Goal: Task Accomplishment & Management: Manage account settings

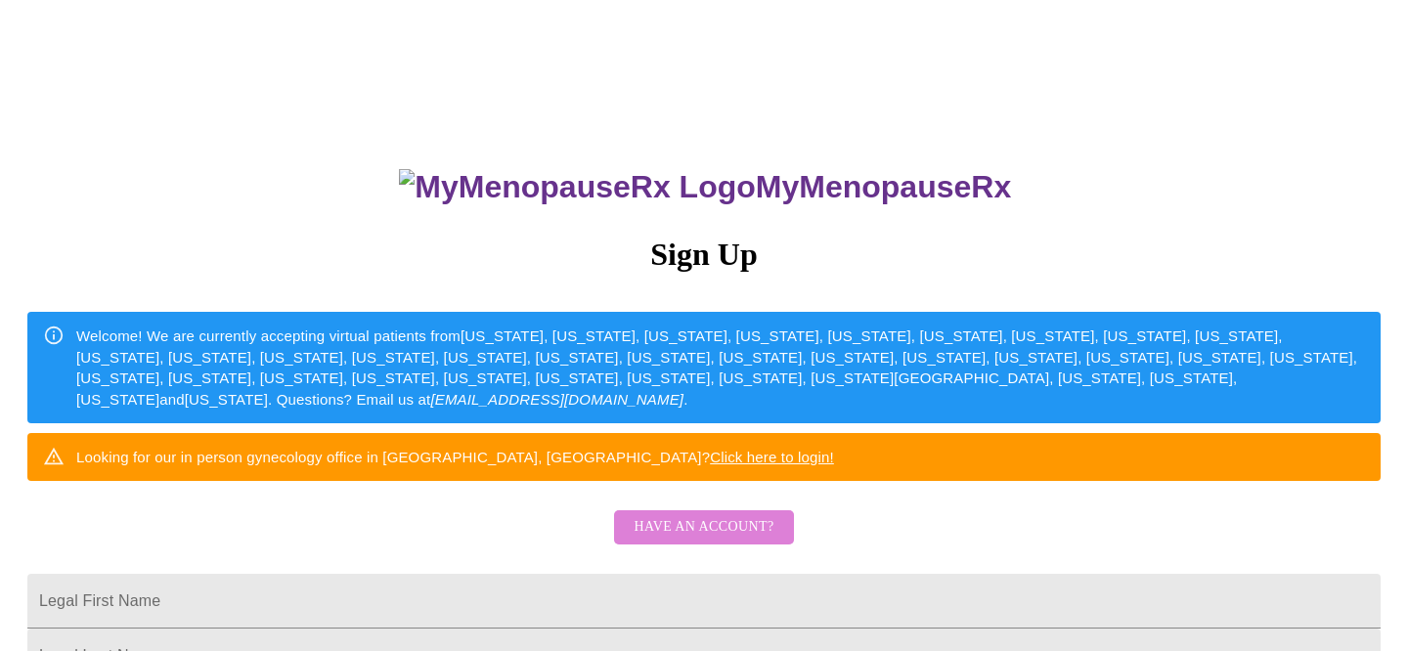
click at [711, 540] on span "Have an account?" at bounding box center [704, 527] width 140 height 24
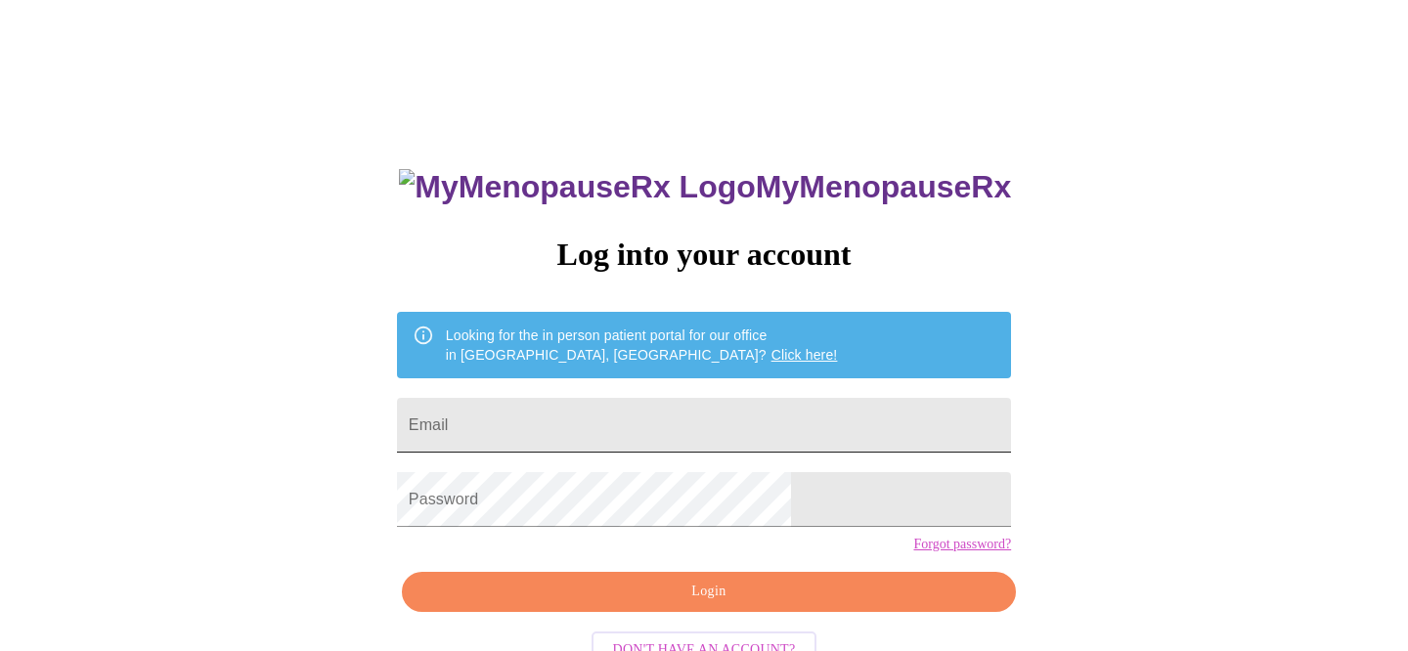
click at [683, 429] on input "Email" at bounding box center [704, 425] width 614 height 55
type input "[EMAIL_ADDRESS][DOMAIN_NAME]"
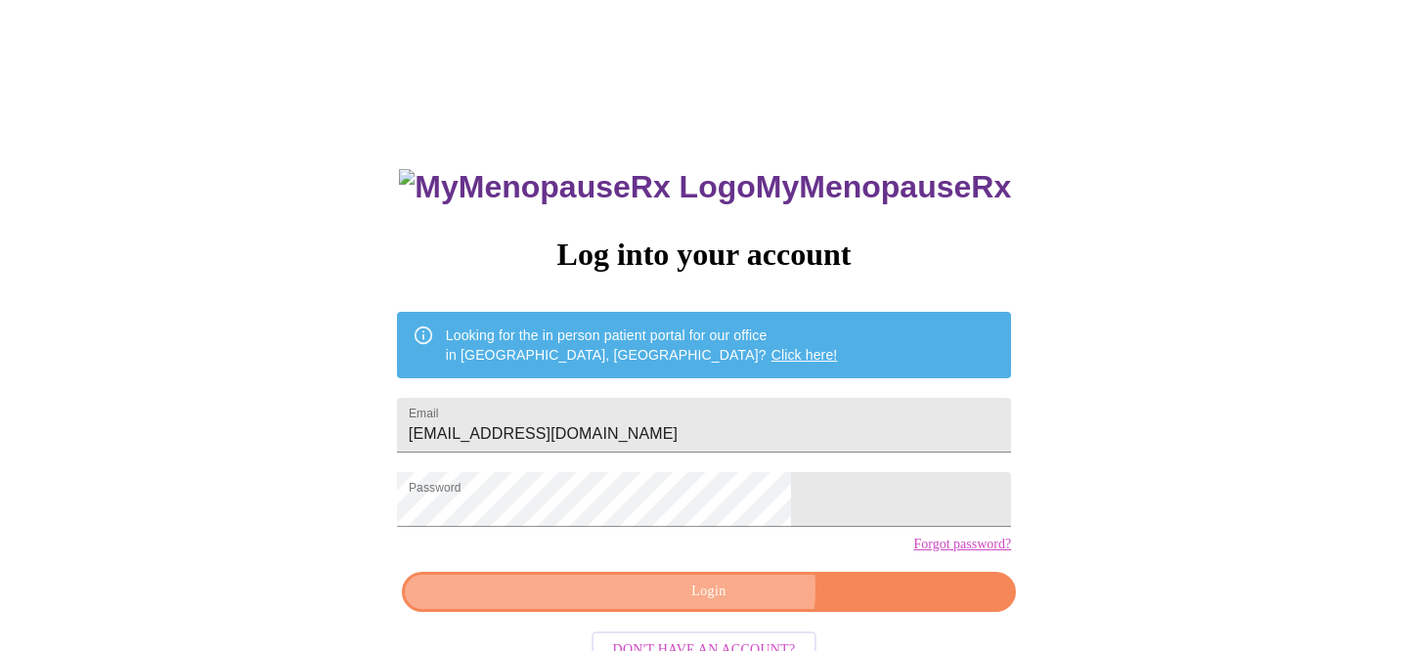
click at [718, 604] on span "Login" at bounding box center [708, 592] width 569 height 24
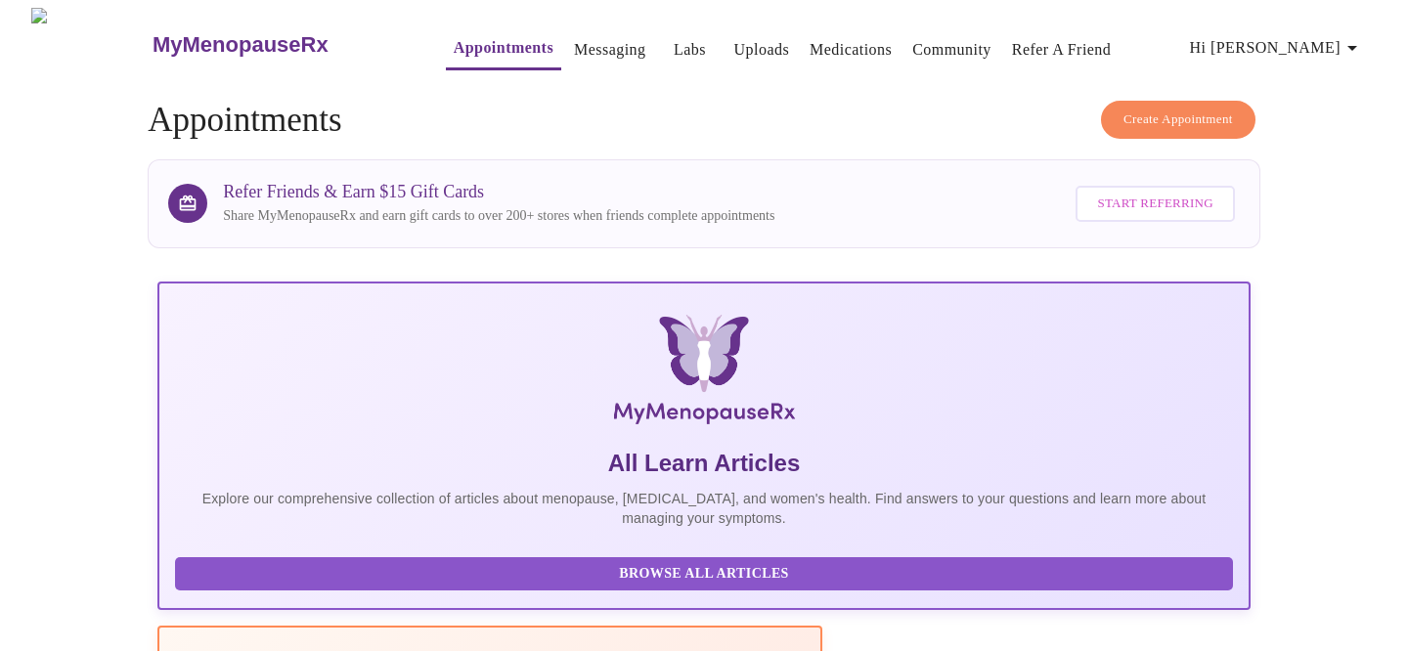
click at [475, 45] on link "Appointments" at bounding box center [504, 47] width 100 height 27
click at [459, 51] on link "Appointments" at bounding box center [504, 47] width 100 height 27
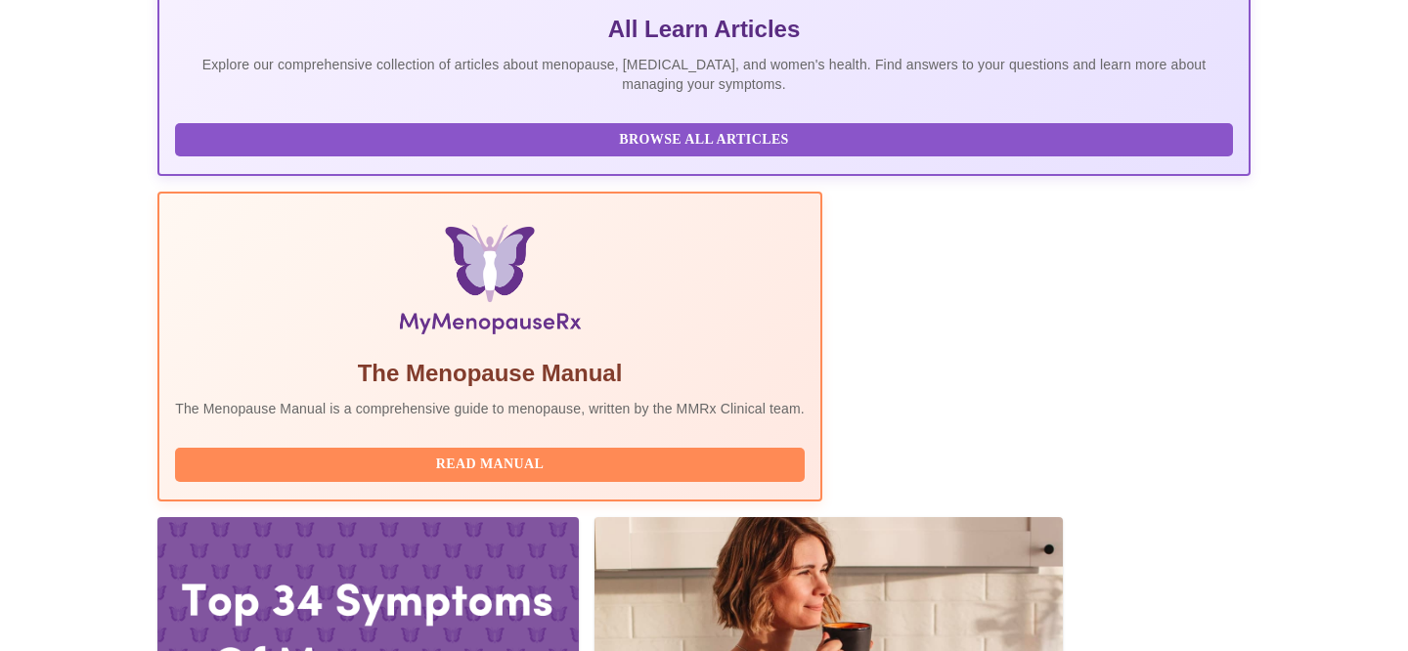
scroll to position [511, 0]
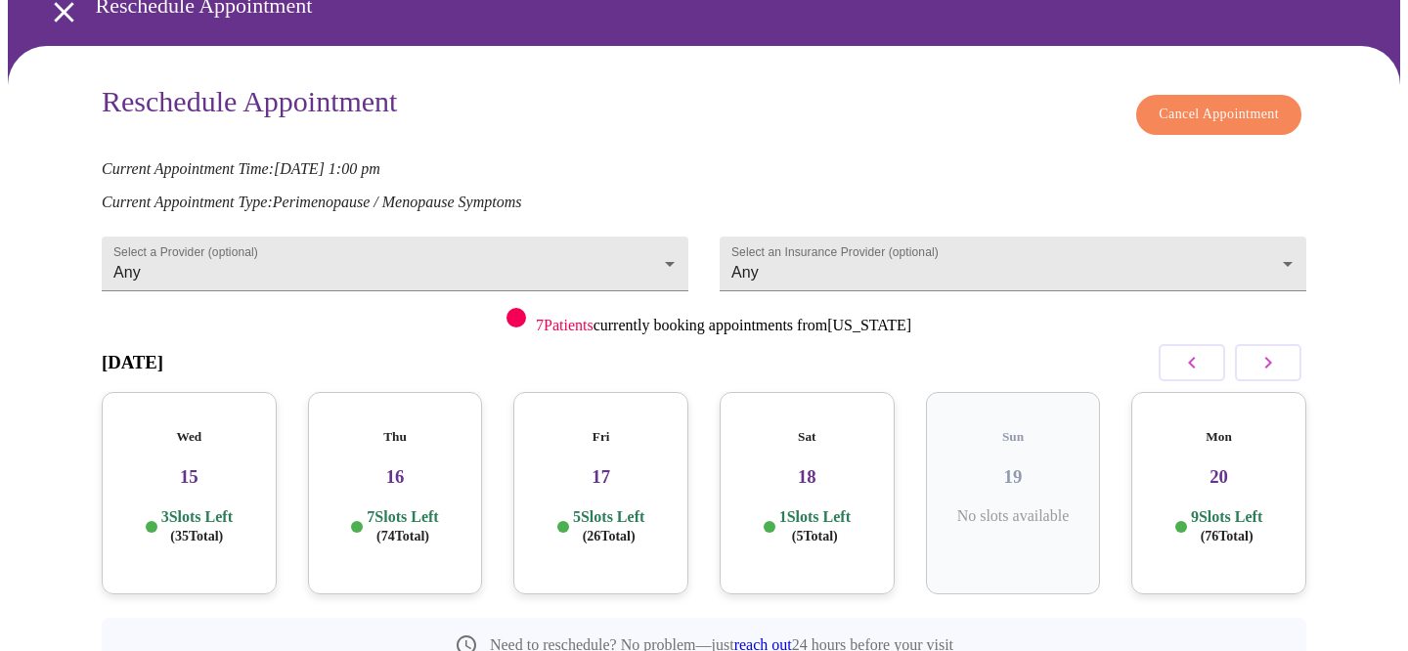
scroll to position [100, 0]
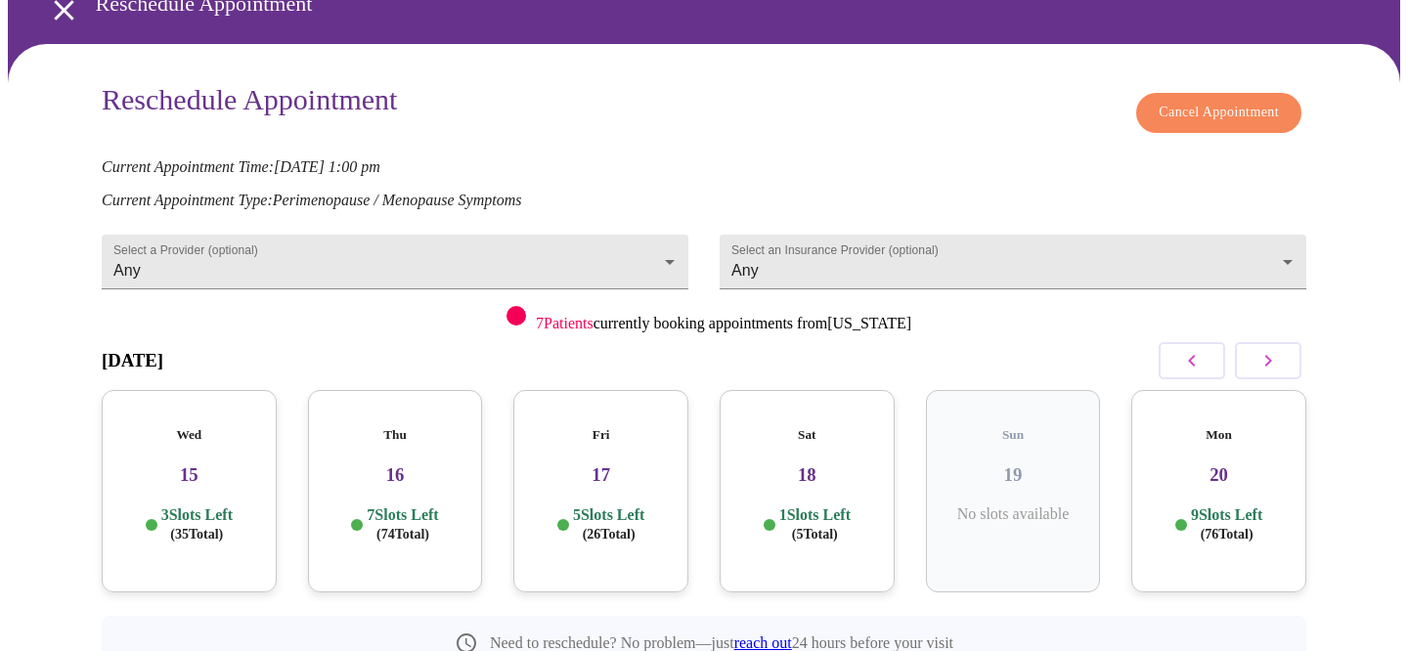
click at [1267, 355] on icon "button" at bounding box center [1269, 361] width 7 height 12
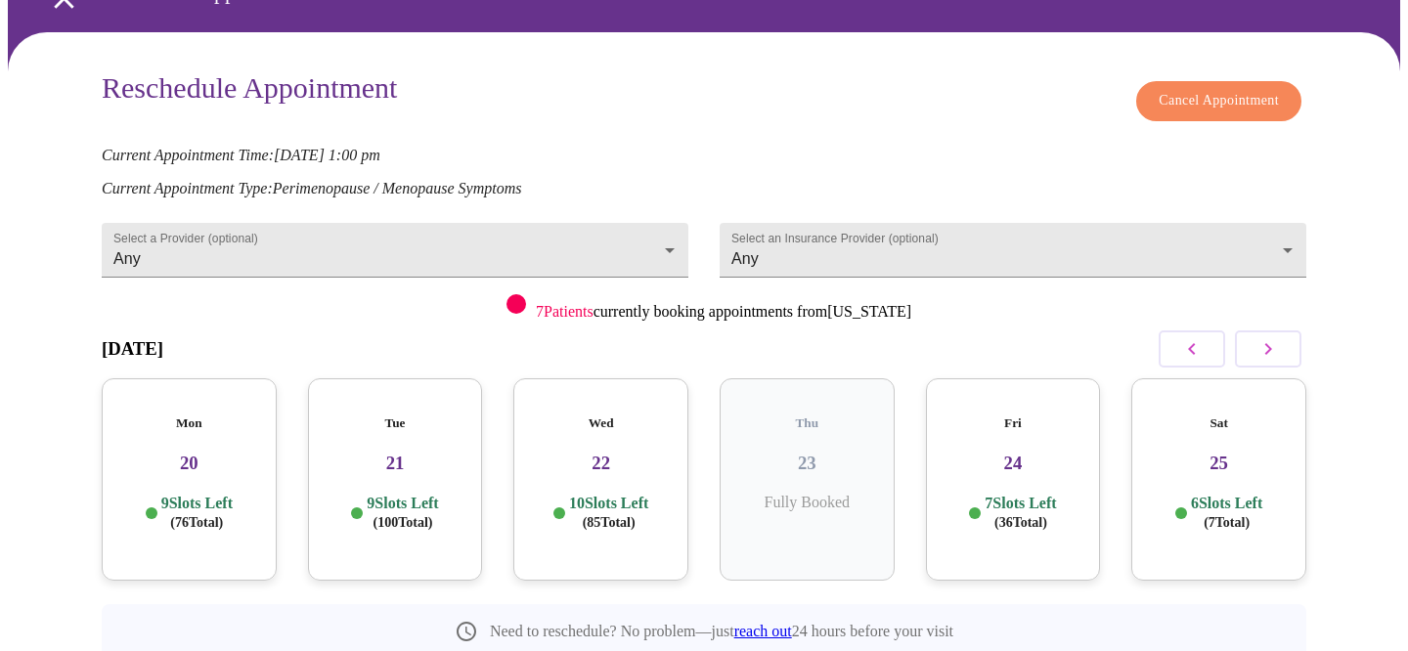
scroll to position [115, 0]
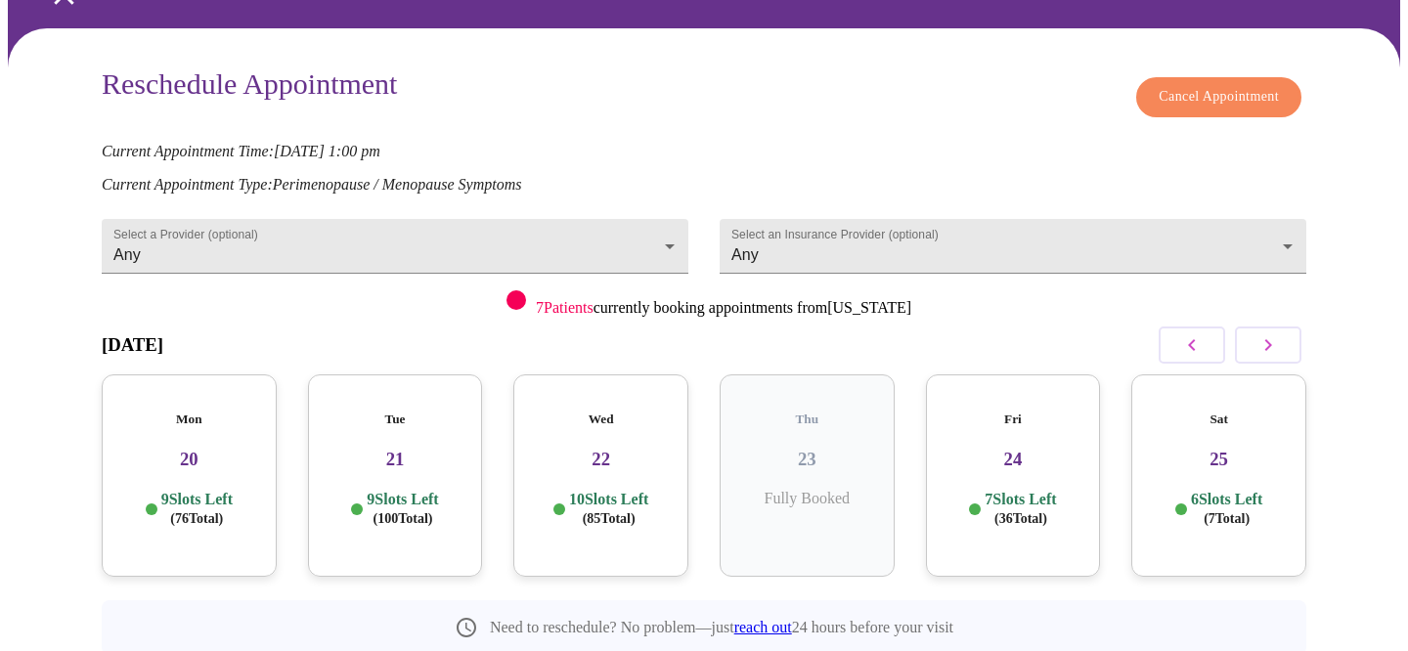
click at [1033, 449] on h3 "24" at bounding box center [1014, 460] width 144 height 22
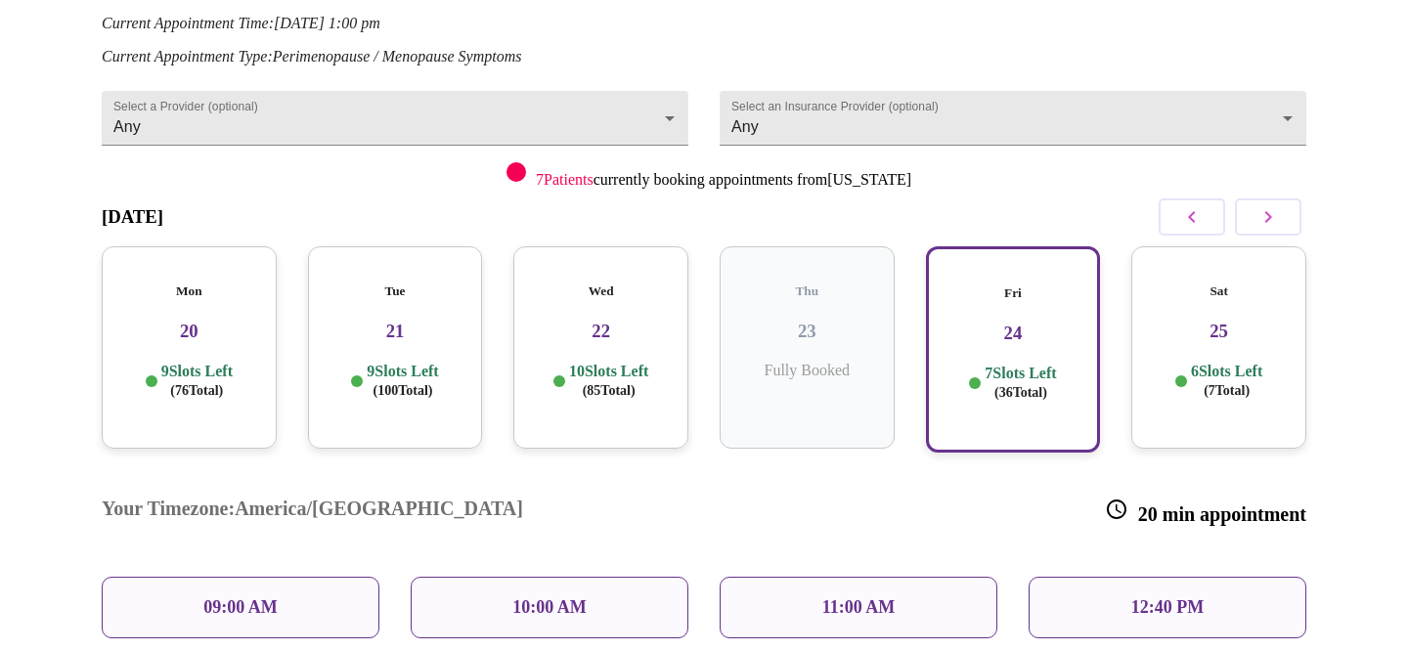
scroll to position [425, 0]
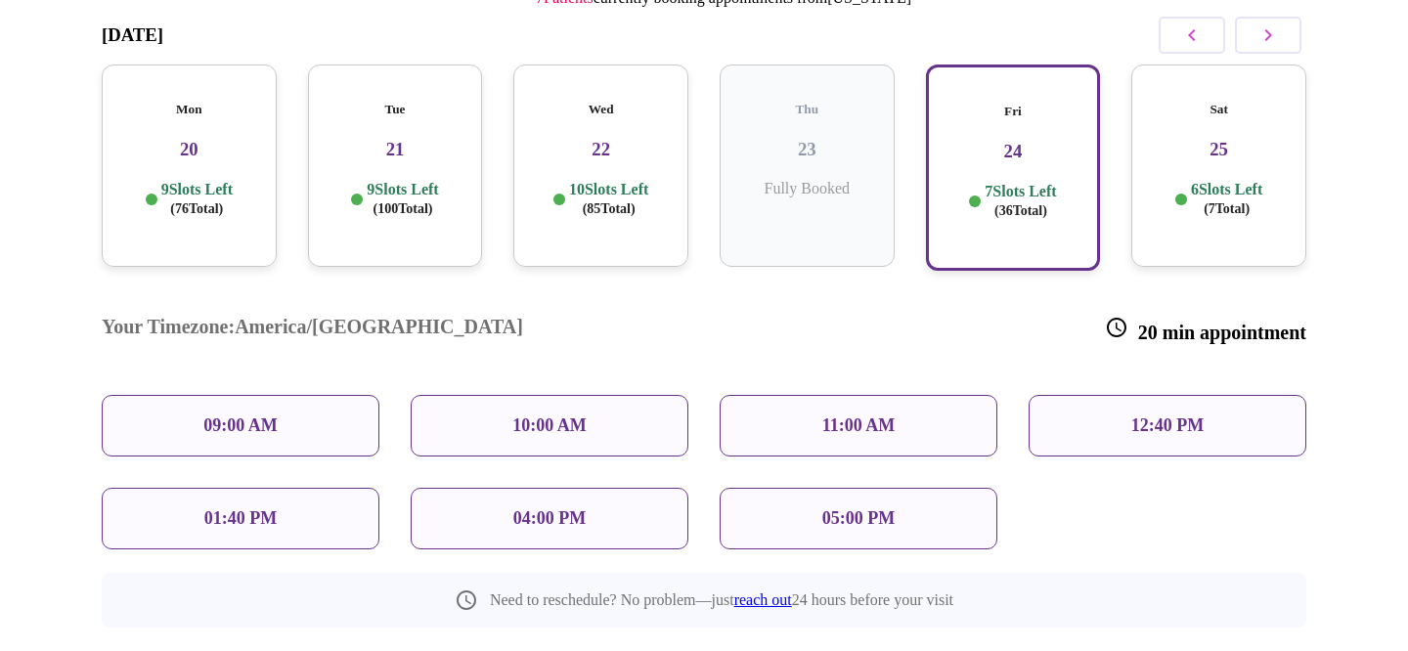
click at [239, 509] on p "01:40 PM" at bounding box center [240, 519] width 72 height 21
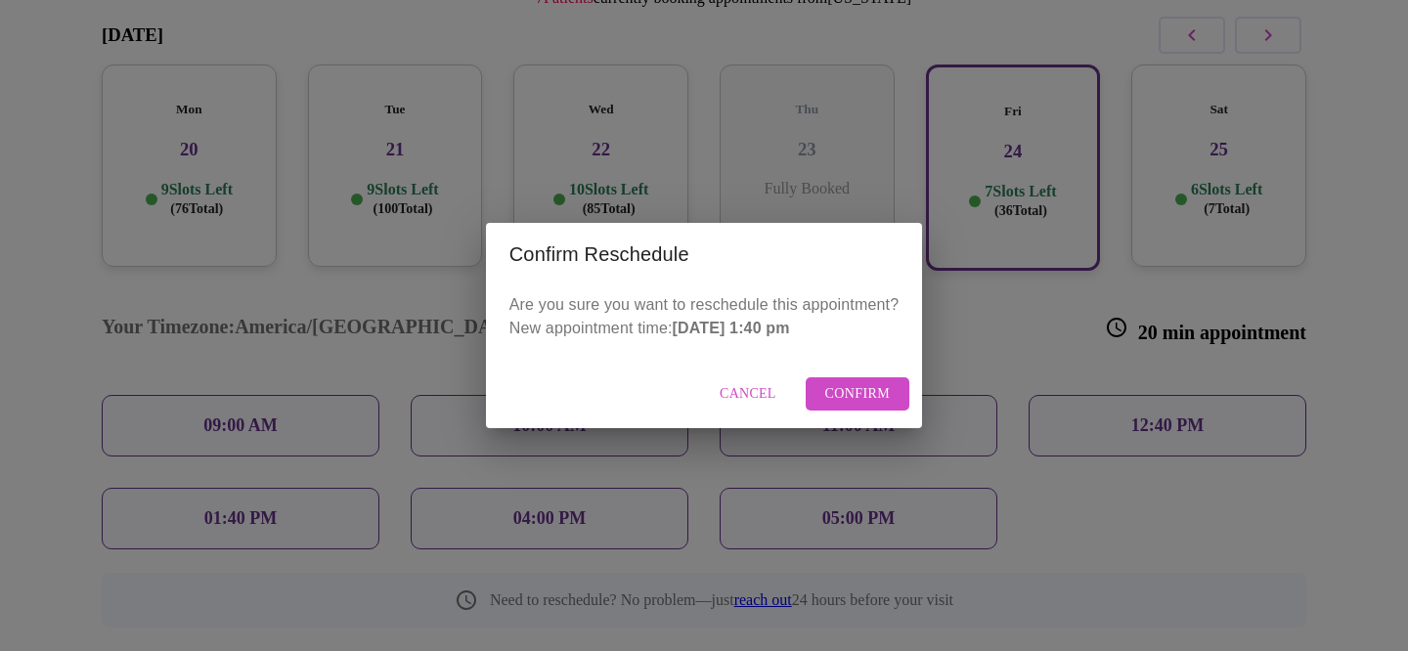
click at [847, 392] on span "Confirm" at bounding box center [858, 394] width 66 height 24
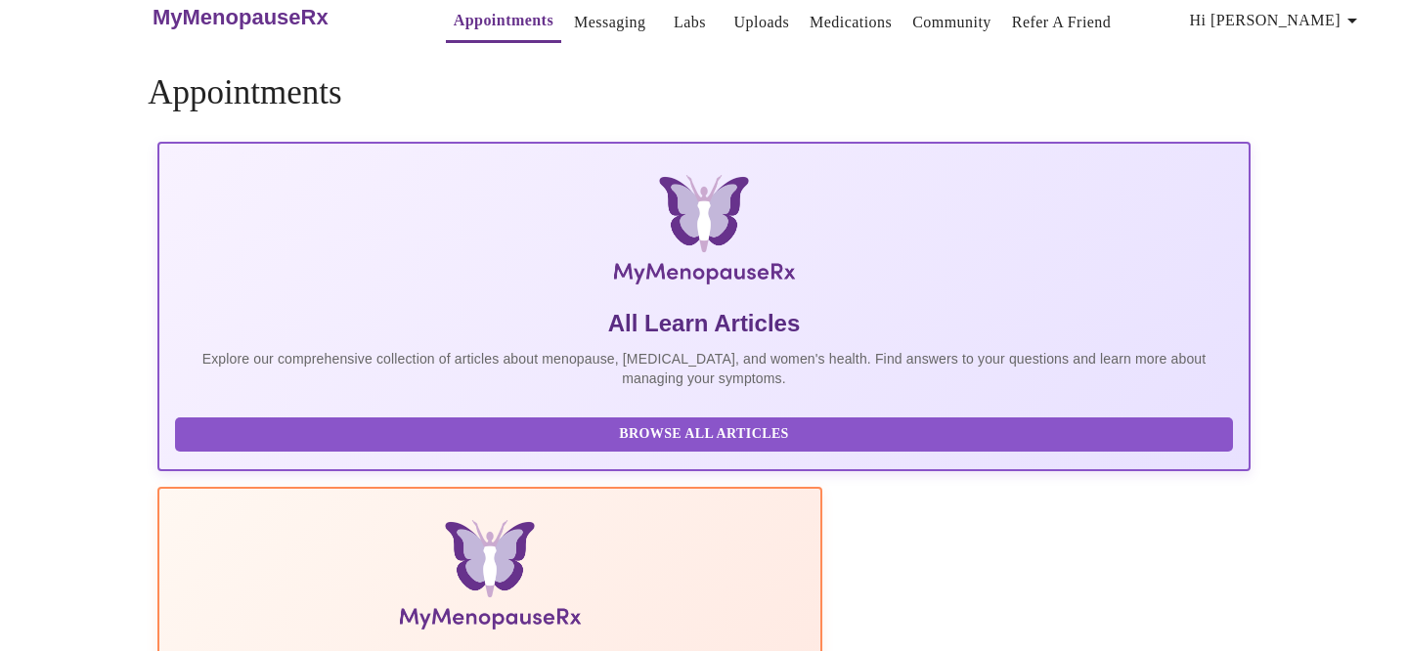
scroll to position [425, 0]
